Goal: Task Accomplishment & Management: Manage account settings

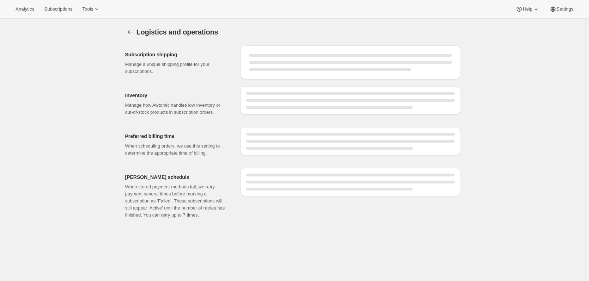
select select "10:00"
select select "DAY"
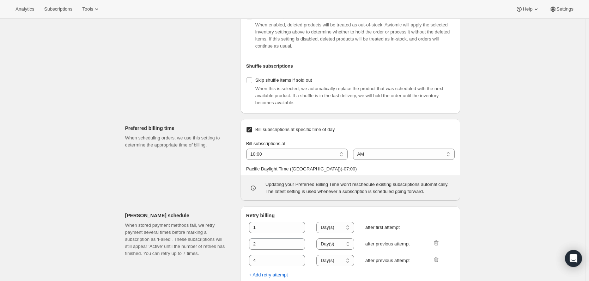
scroll to position [293, 0]
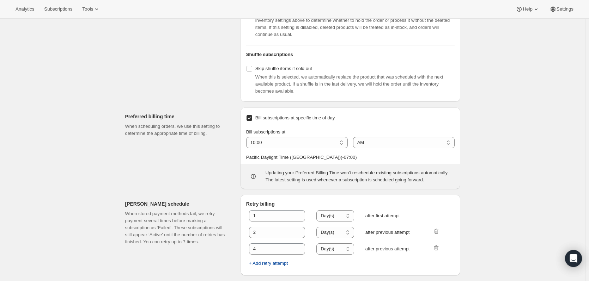
click at [275, 263] on span "+ Add retry attempt" at bounding box center [268, 263] width 39 height 7
select select "DAY"
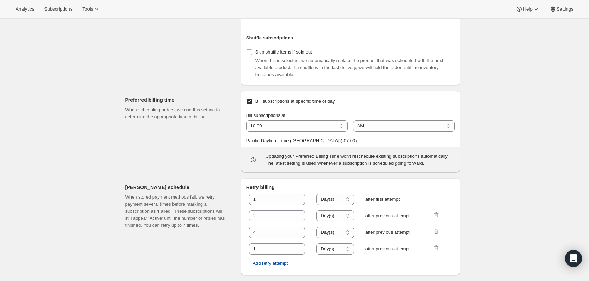
scroll to position [310, 0]
click at [278, 263] on span "+ Add retry attempt" at bounding box center [268, 263] width 39 height 7
select select "DAY"
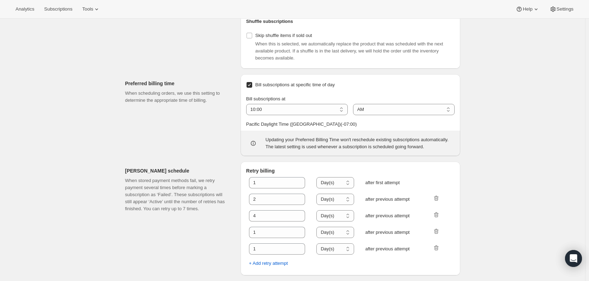
scroll to position [326, 0]
click at [276, 259] on button "+ Add retry attempt" at bounding box center [268, 263] width 47 height 11
select select "DAY"
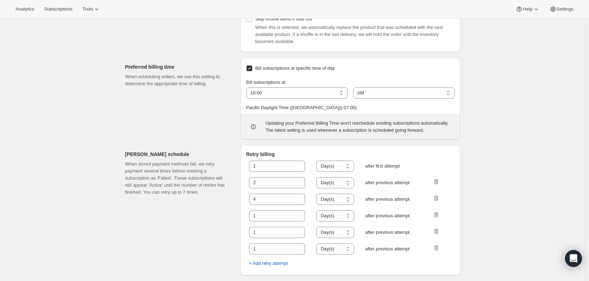
scroll to position [343, 0]
click at [274, 264] on span "+ Add retry attempt" at bounding box center [268, 263] width 39 height 7
select select "DAY"
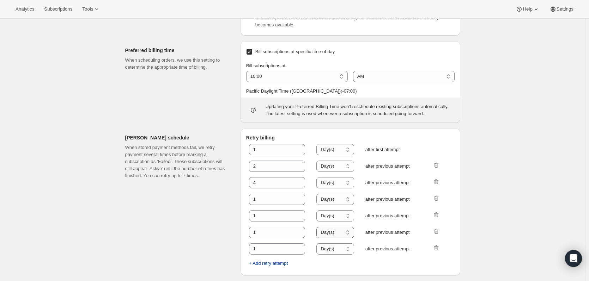
scroll to position [359, 0]
click at [267, 198] on input "1" at bounding box center [272, 199] width 46 height 11
drag, startPoint x: 273, startPoint y: 199, endPoint x: 236, endPoint y: 194, distance: 37.4
click at [236, 194] on div "[PERSON_NAME] schedule When stored payment methods fail, we retry payment sever…" at bounding box center [290, 199] width 341 height 153
click at [257, 245] on input "1" at bounding box center [272, 249] width 46 height 11
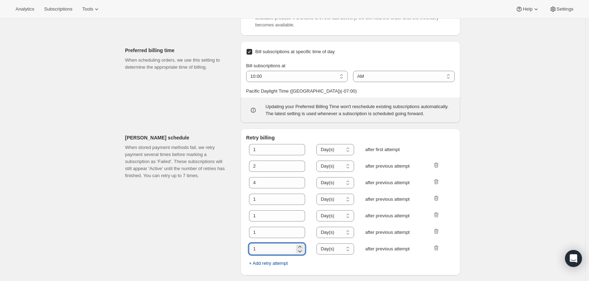
click at [257, 245] on input "1" at bounding box center [272, 249] width 46 height 11
drag, startPoint x: 263, startPoint y: 248, endPoint x: 244, endPoint y: 248, distance: 19.0
click at [244, 248] on div "Retry billing 1 Hour(s) Day(s) Day(s) after first attempt 2 Hour(s) Day(s) Day(…" at bounding box center [350, 202] width 220 height 147
type input "30"
drag, startPoint x: 265, startPoint y: 233, endPoint x: 229, endPoint y: 237, distance: 36.2
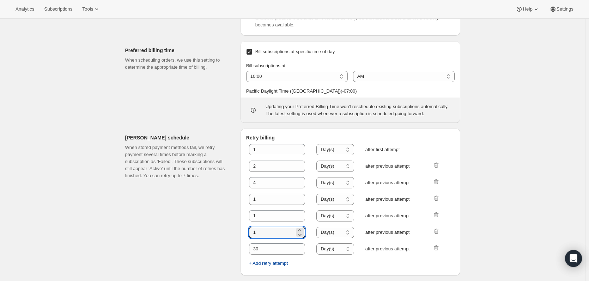
click at [229, 237] on div "[PERSON_NAME] schedule When stored payment methods fail, we retry payment sever…" at bounding box center [290, 199] width 341 height 153
type input "20"
drag, startPoint x: 280, startPoint y: 218, endPoint x: 220, endPoint y: 217, distance: 60.3
click at [220, 217] on div "[PERSON_NAME] schedule When stored payment methods fail, we retry payment sever…" at bounding box center [290, 199] width 341 height 153
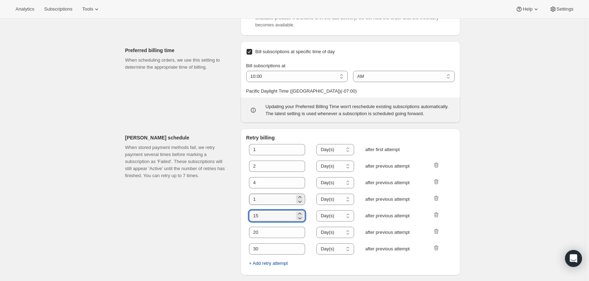
type input "15"
drag, startPoint x: 263, startPoint y: 201, endPoint x: 246, endPoint y: 201, distance: 17.3
click at [246, 201] on div "Retry billing 1 Hour(s) Day(s) Day(s) after first attempt 2 Hour(s) Day(s) Day(…" at bounding box center [350, 202] width 220 height 147
